Goal: Information Seeking & Learning: Learn about a topic

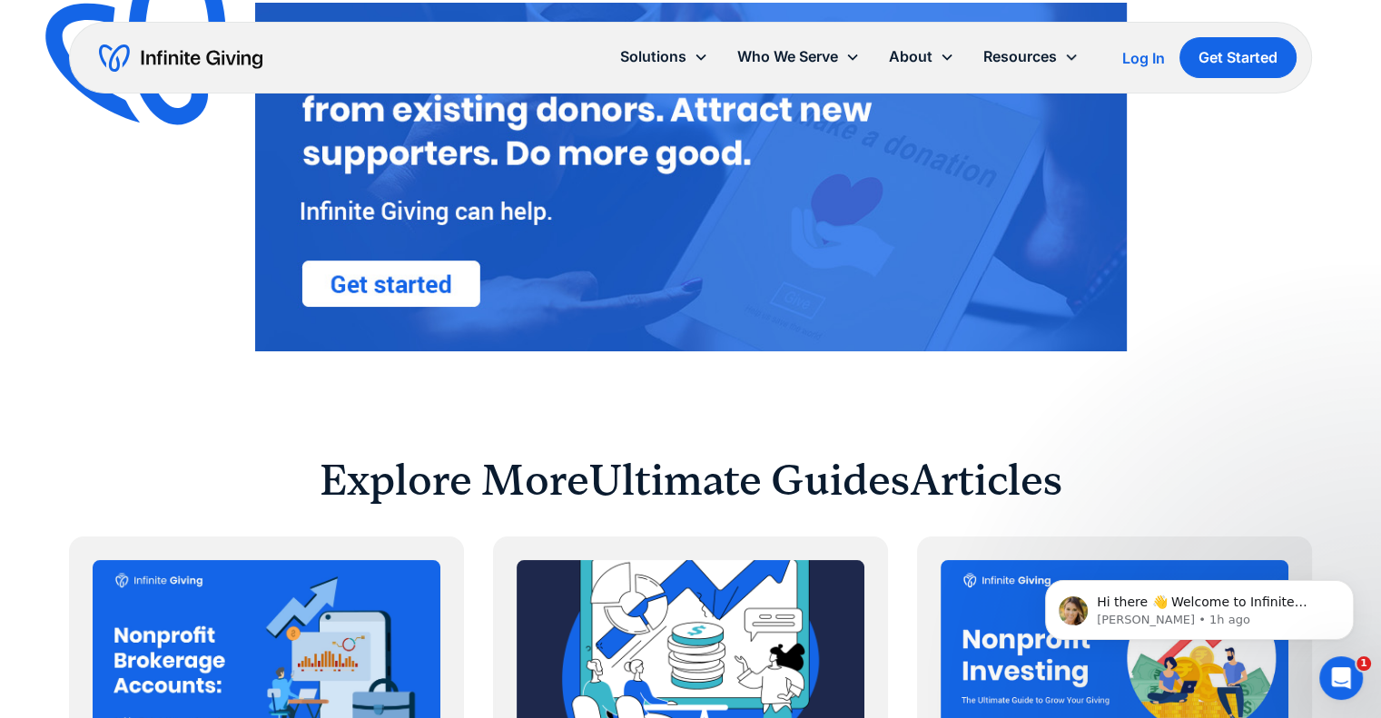
scroll to position [6741, 0]
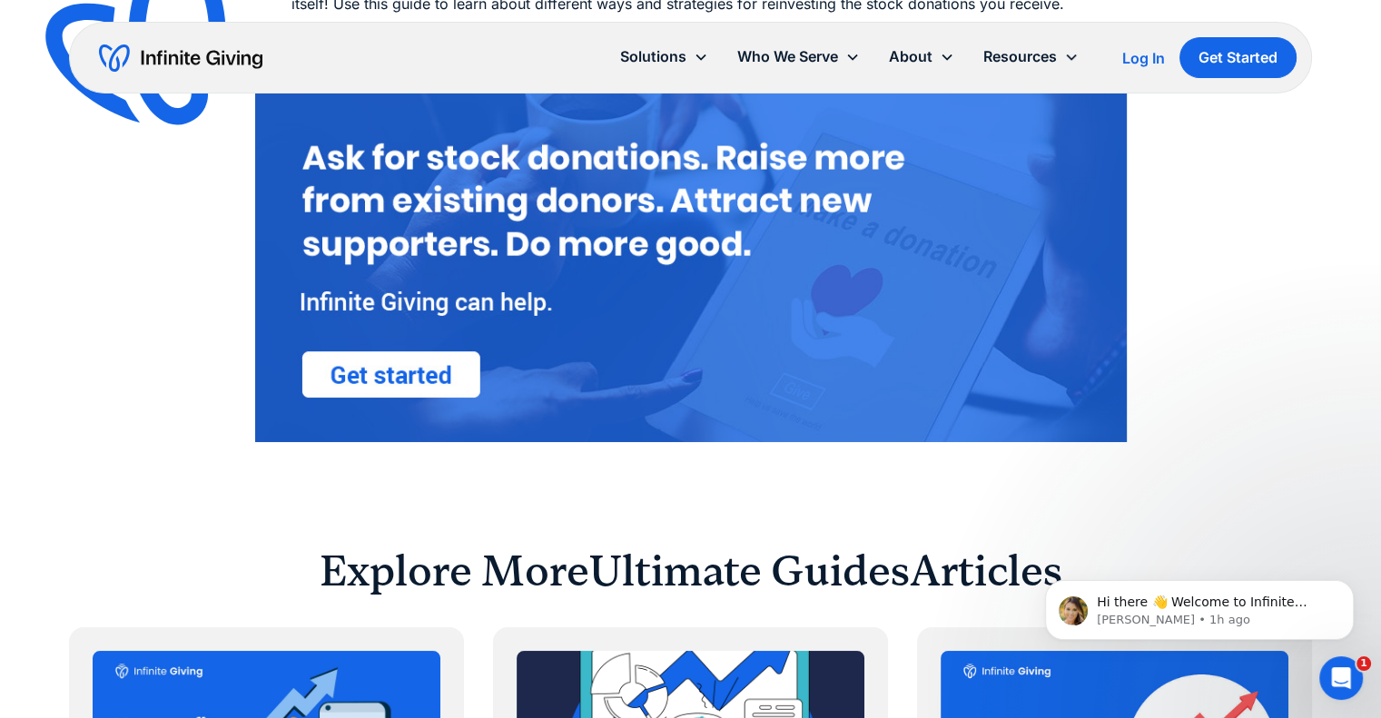
click at [461, 396] on img at bounding box center [690, 267] width 871 height 349
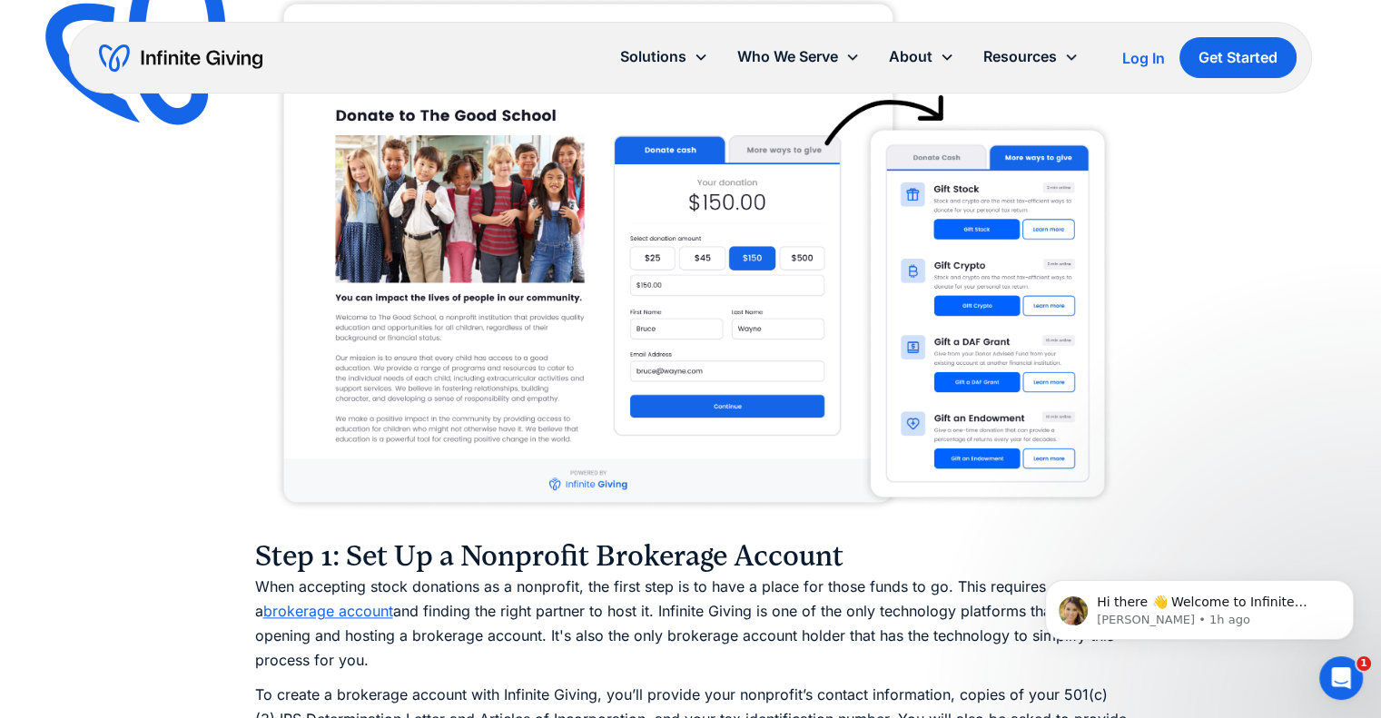
scroll to position [2021, 0]
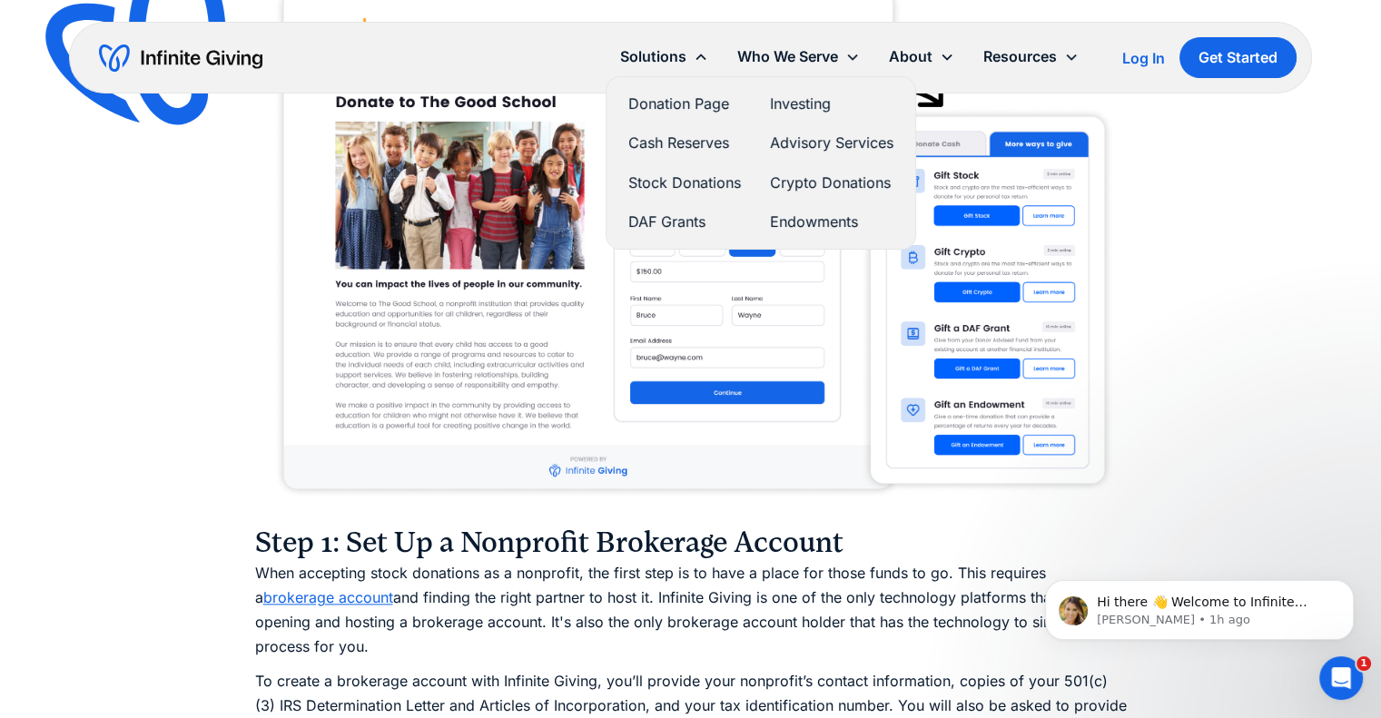
click at [719, 181] on link "Stock Donations" at bounding box center [684, 183] width 113 height 25
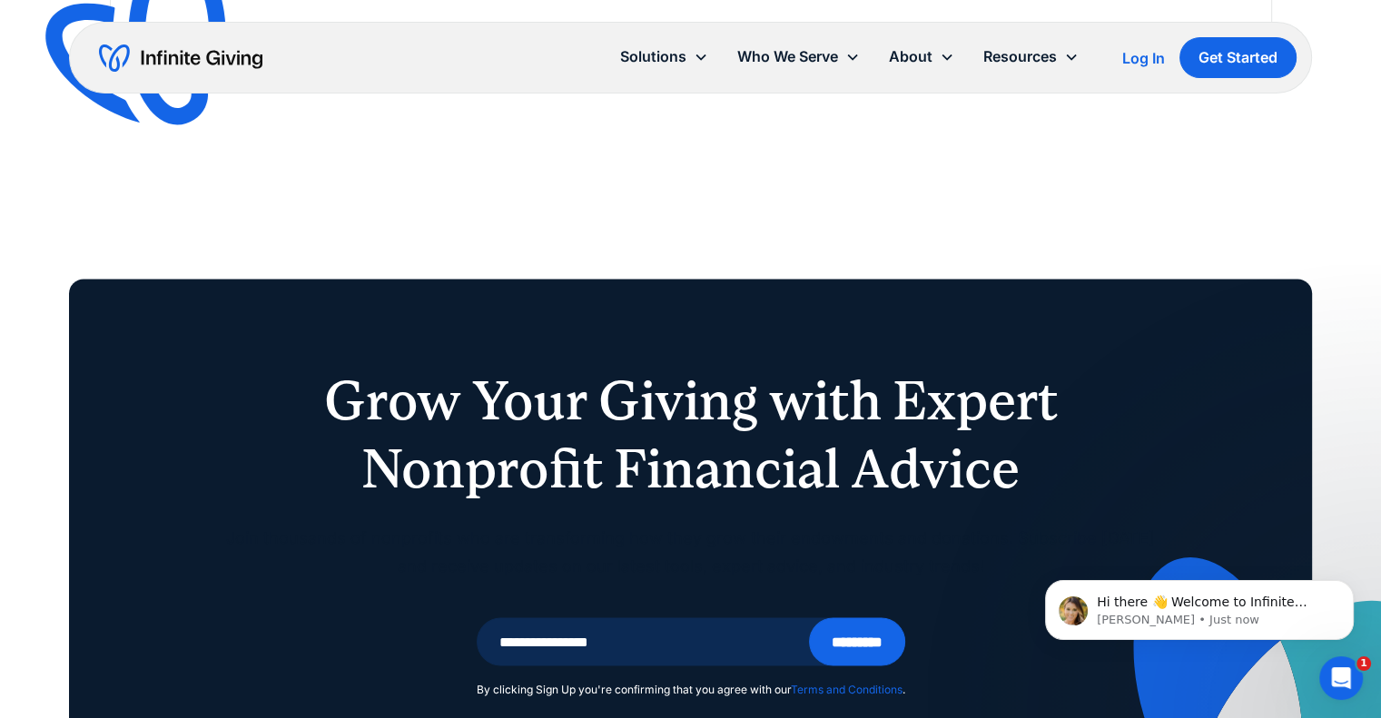
scroll to position [3722, 0]
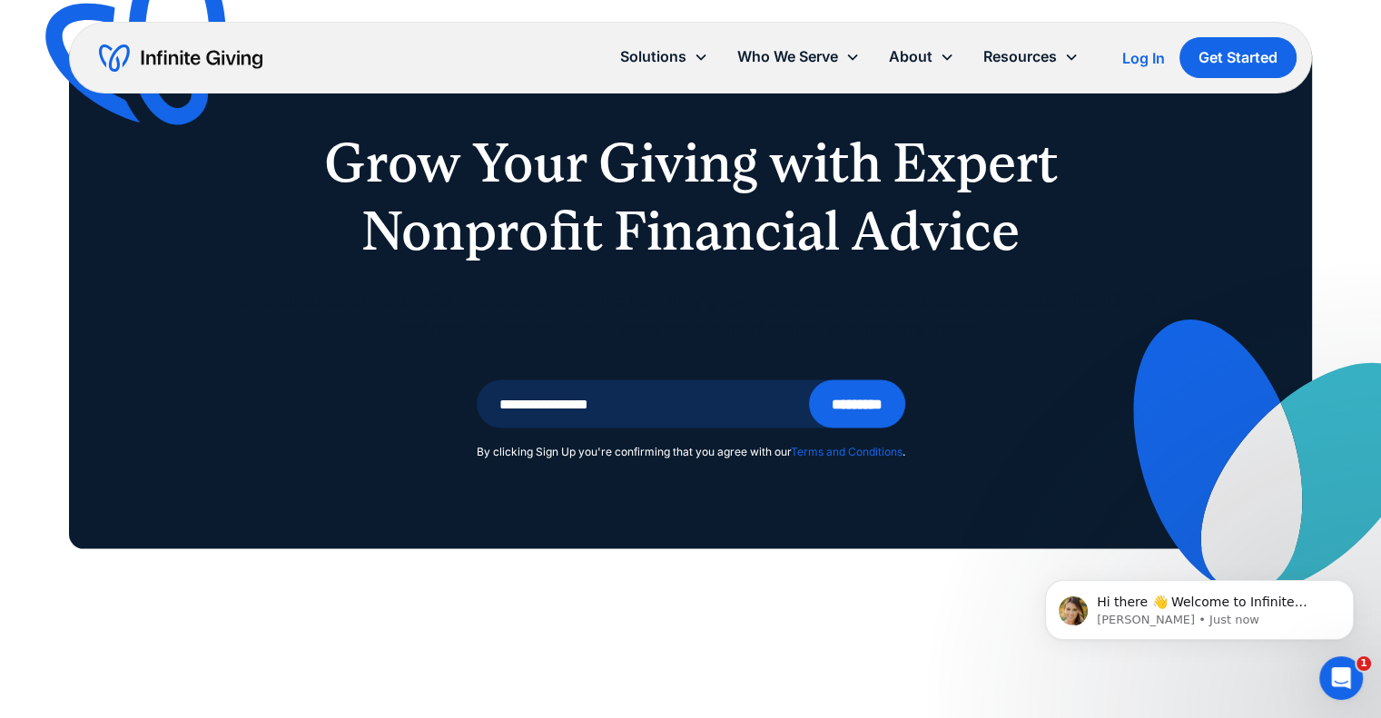
drag, startPoint x: 739, startPoint y: 186, endPoint x: 128, endPoint y: 523, distance: 697.6
click at [128, 523] on div "Grow Your Giving with Expert Nonprofit Financial Advice Join thousands of nonpr…" at bounding box center [690, 295] width 1243 height 507
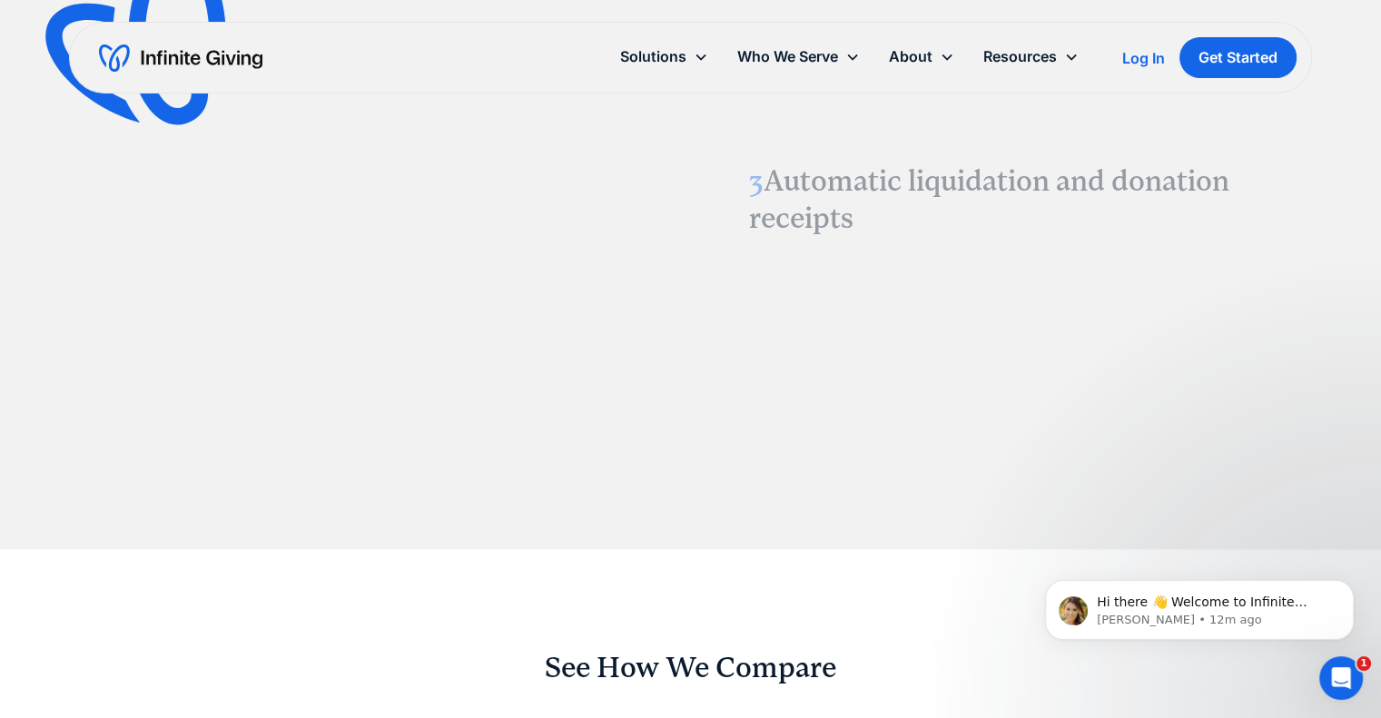
scroll to position [2403, 0]
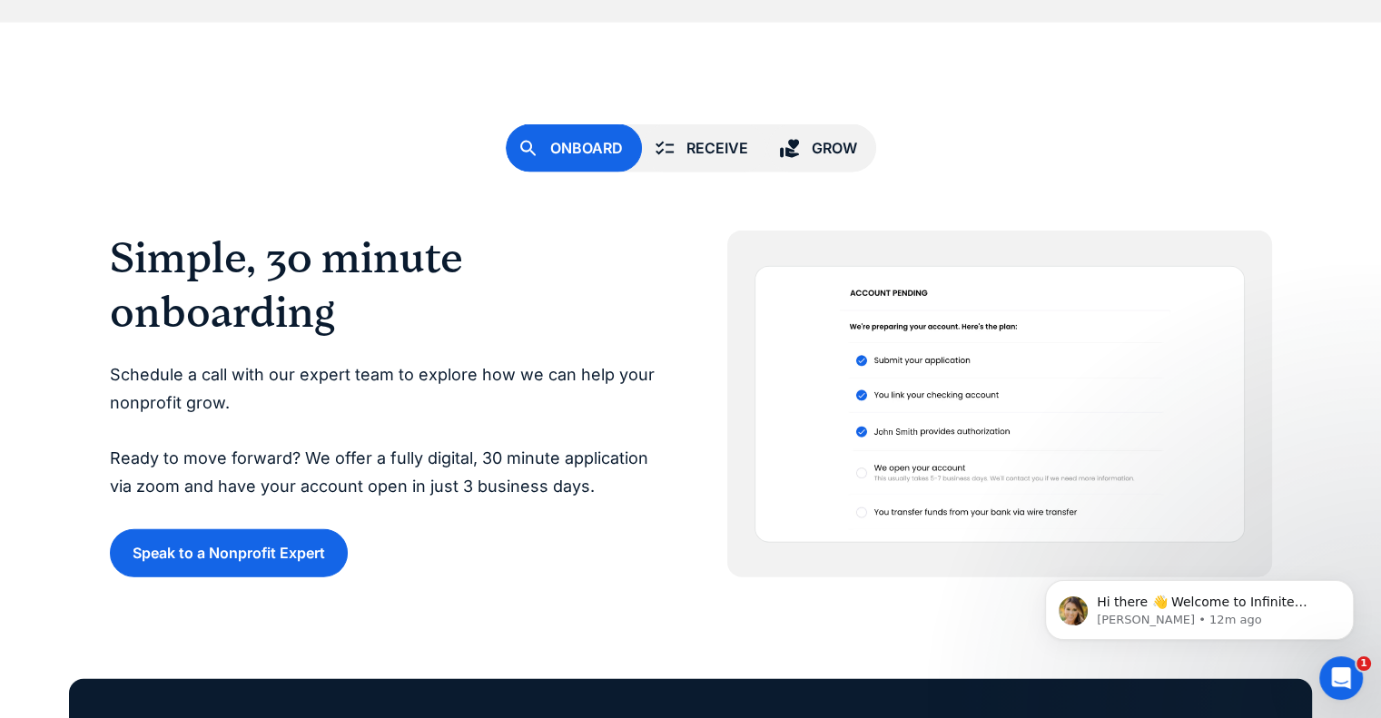
scroll to position [4128, 0]
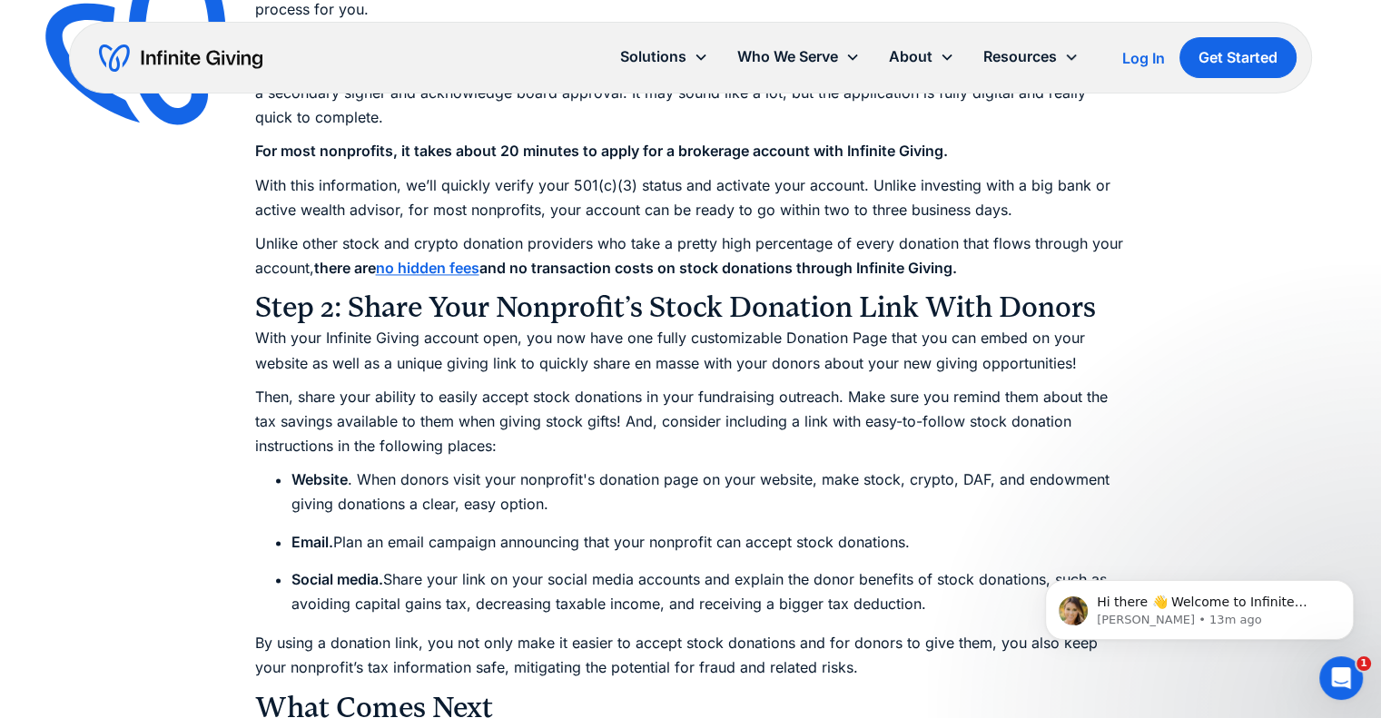
scroll to position [2996, 0]
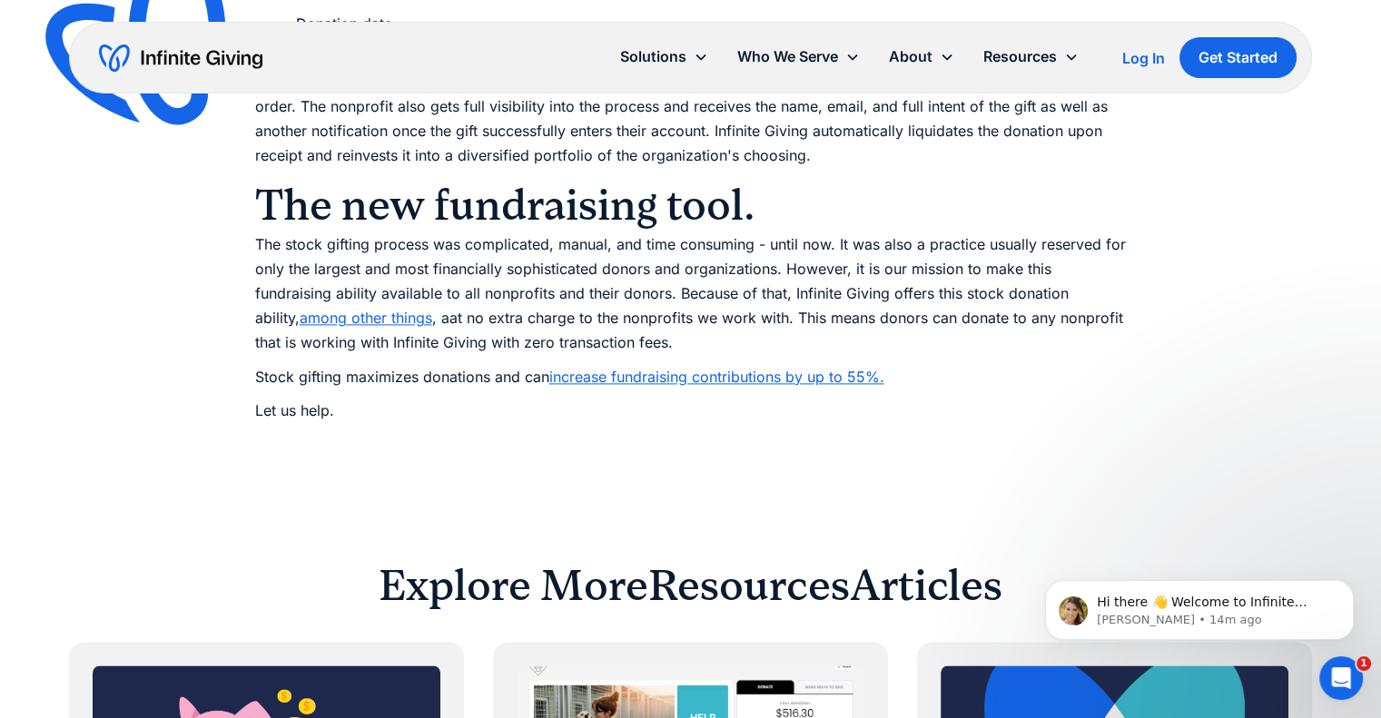
scroll to position [2179, 0]
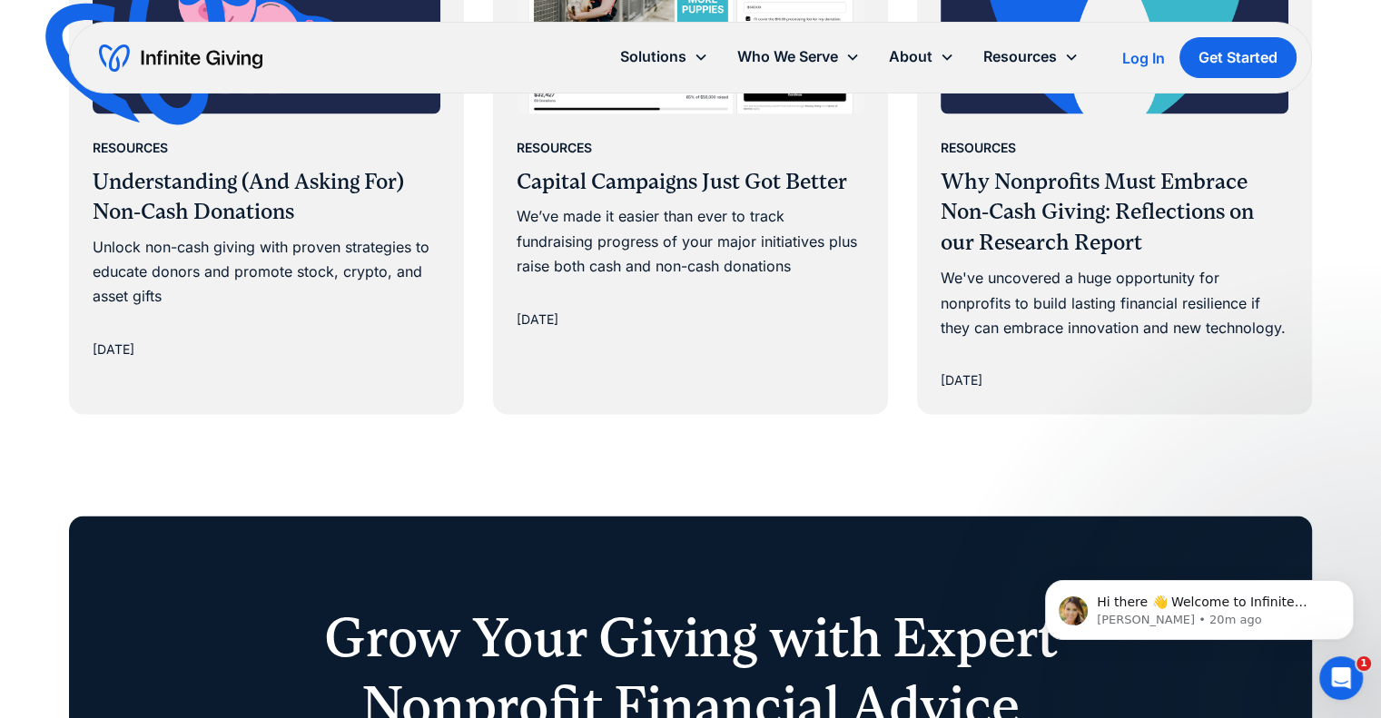
scroll to position [2905, 0]
